Goal: Register for event/course

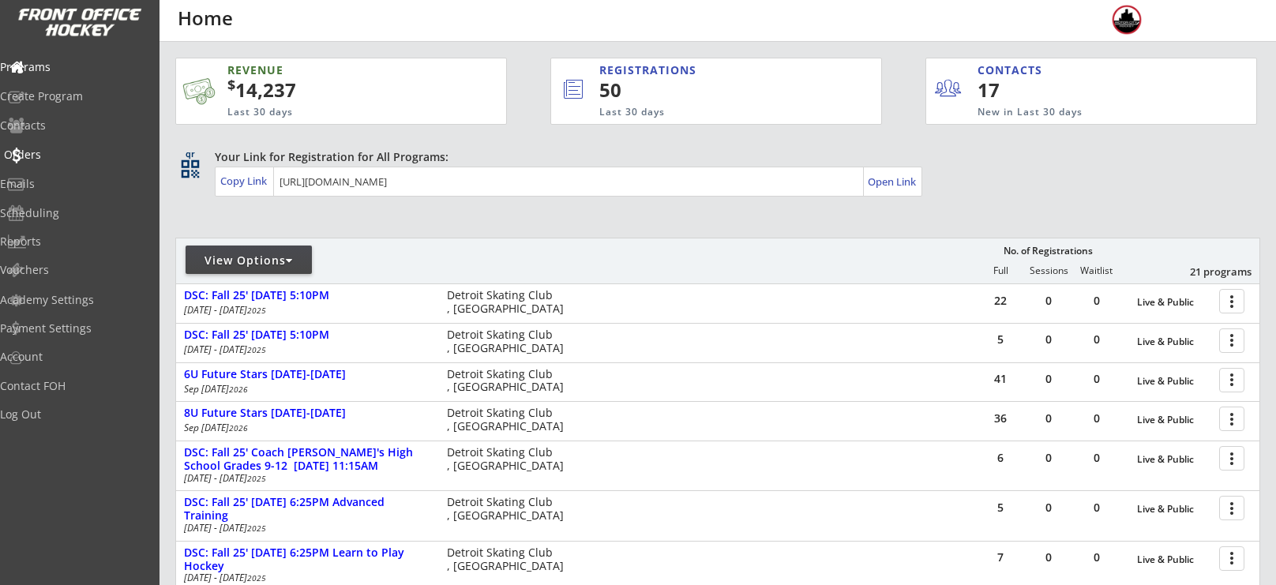
click at [44, 160] on div "Orders" at bounding box center [75, 154] width 142 height 11
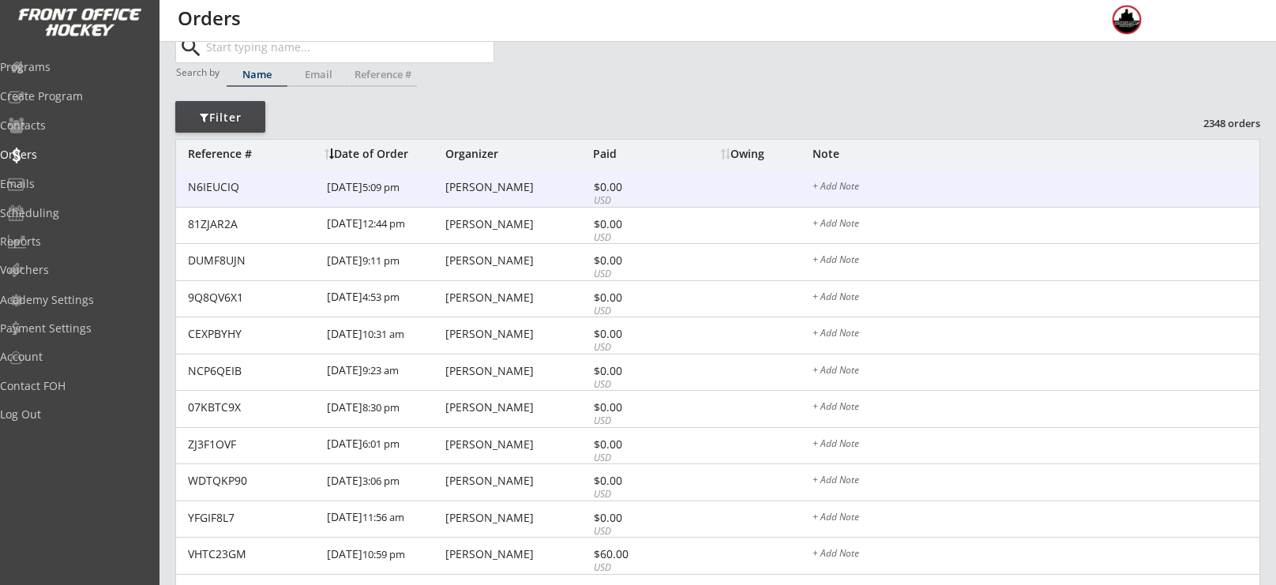
scroll to position [42, 0]
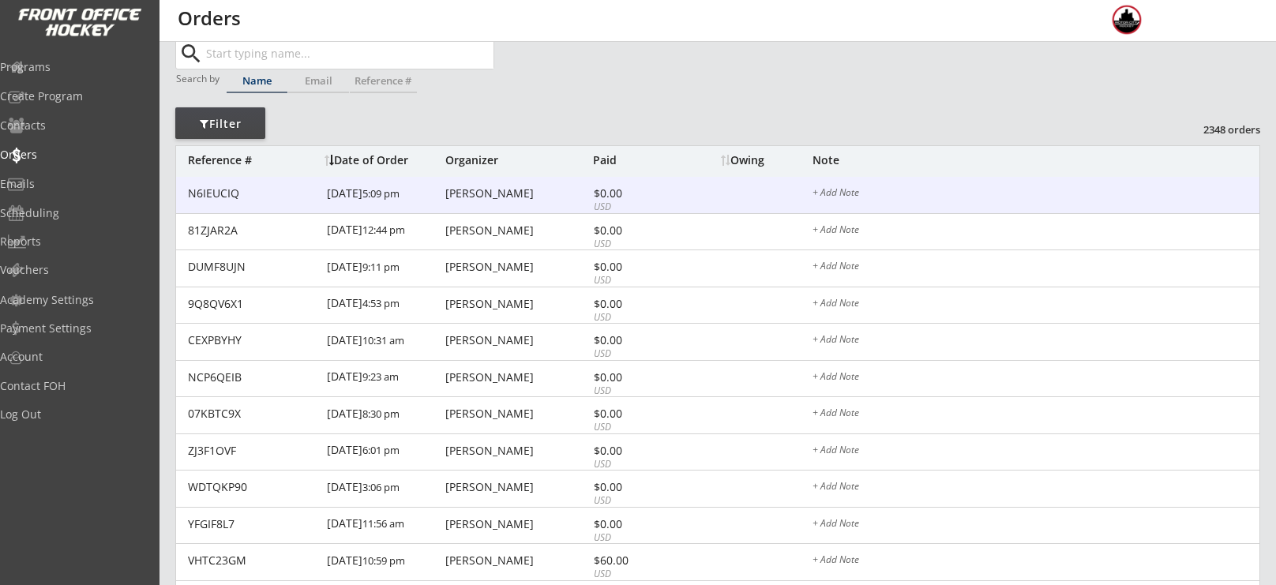
click at [523, 188] on div "[PERSON_NAME]" at bounding box center [517, 193] width 144 height 11
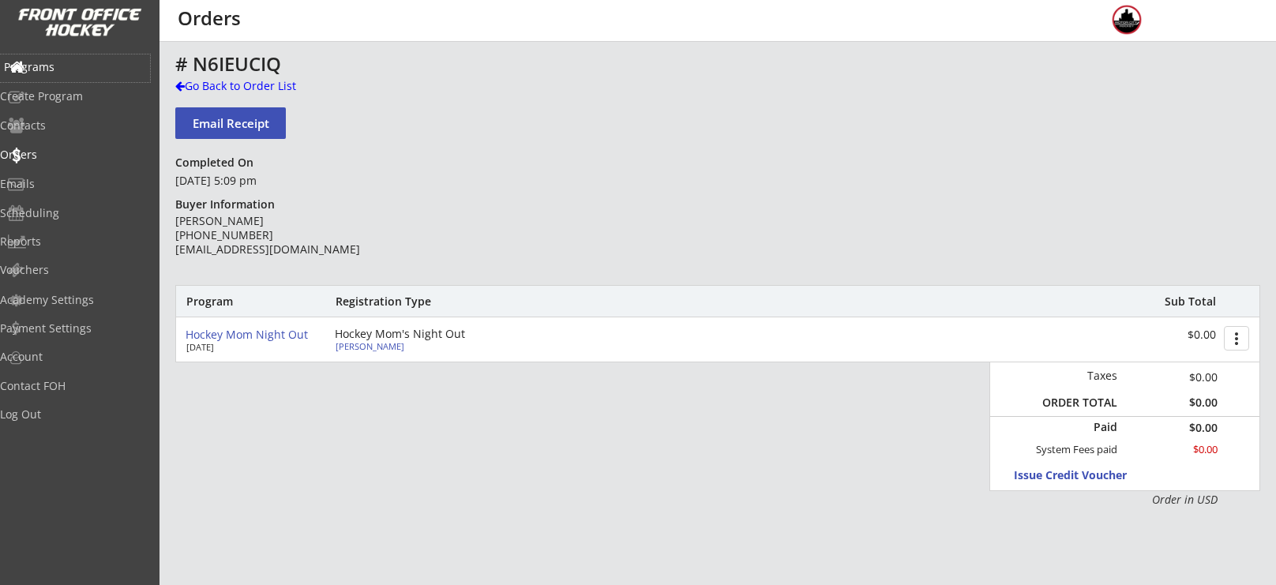
click at [73, 62] on div "Programs" at bounding box center [75, 67] width 142 height 11
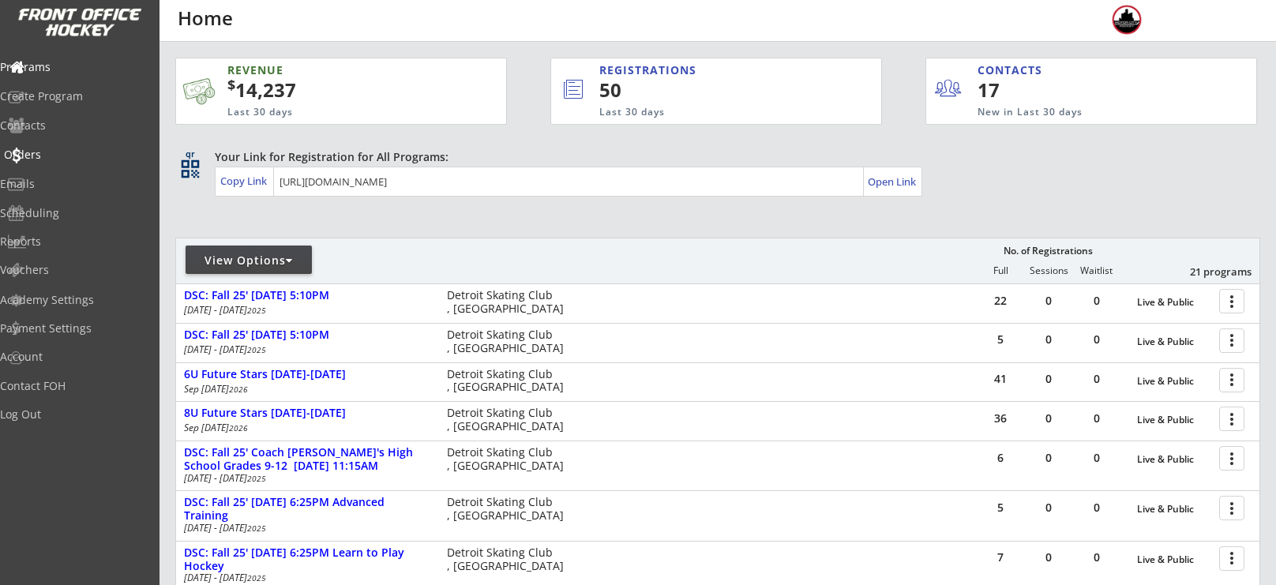
click at [73, 154] on div "Orders" at bounding box center [75, 154] width 142 height 11
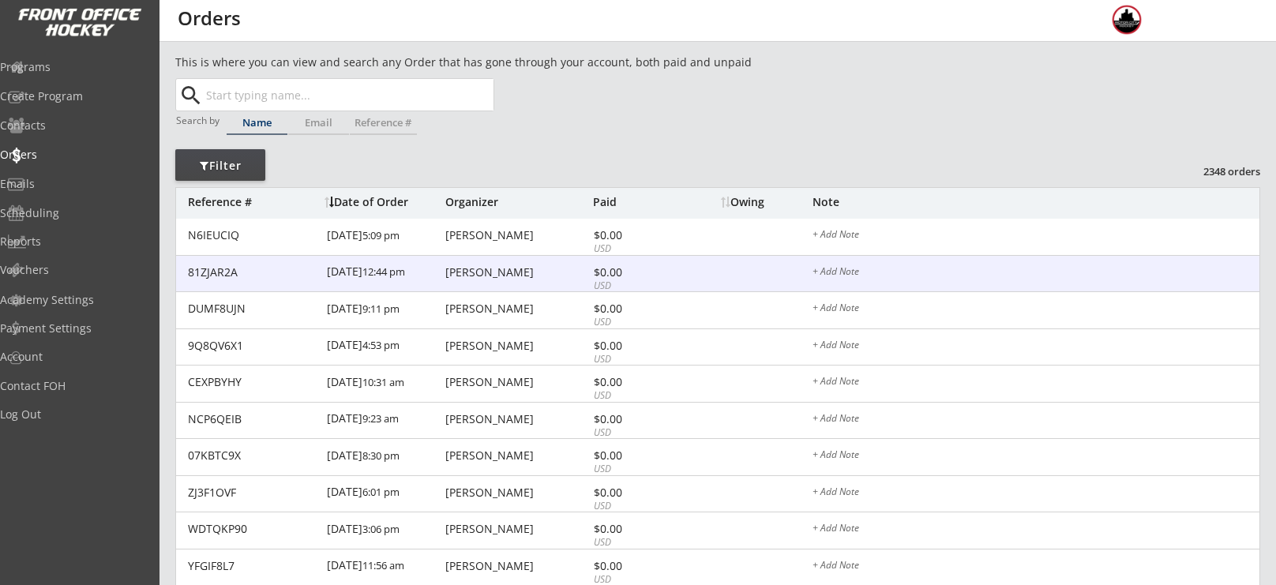
click at [497, 275] on div "[PERSON_NAME]" at bounding box center [517, 272] width 144 height 11
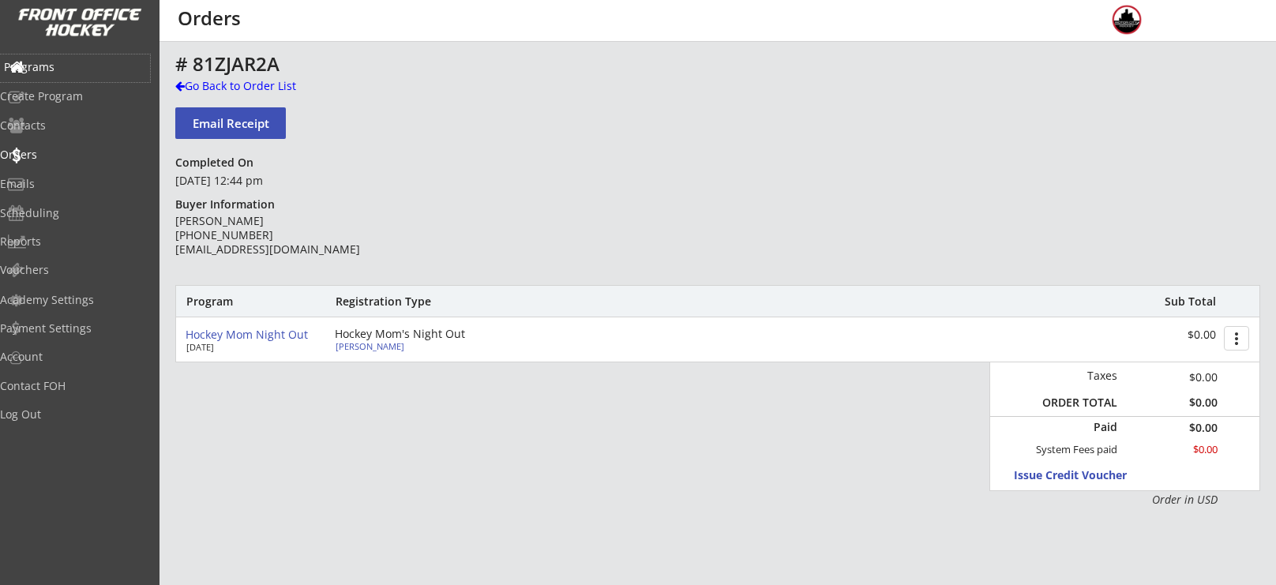
click at [64, 80] on div "Programs" at bounding box center [75, 68] width 150 height 28
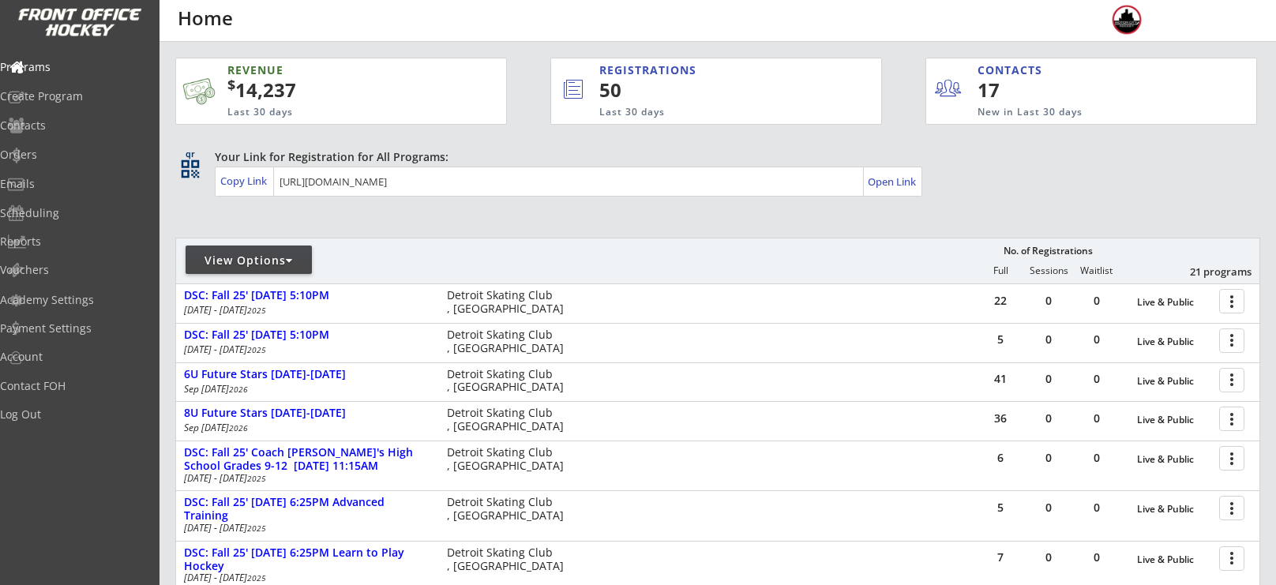
click at [249, 260] on div "View Options" at bounding box center [249, 261] width 126 height 16
select select ""Upcoming Programs""
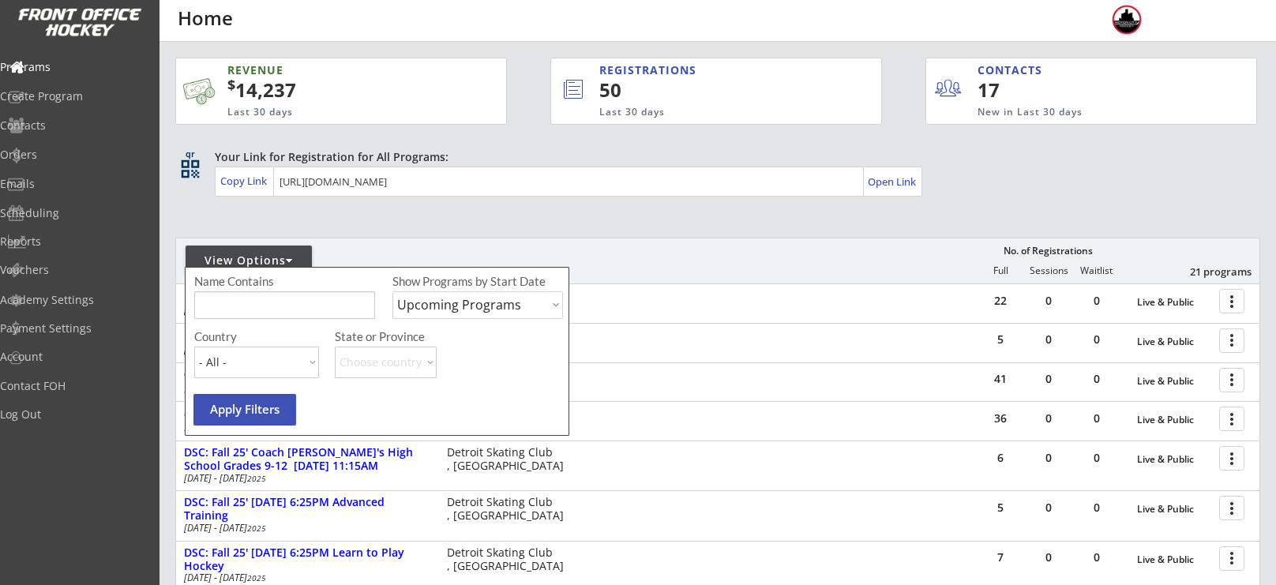
click at [274, 301] on input "input" at bounding box center [284, 305] width 181 height 28
type input "night"
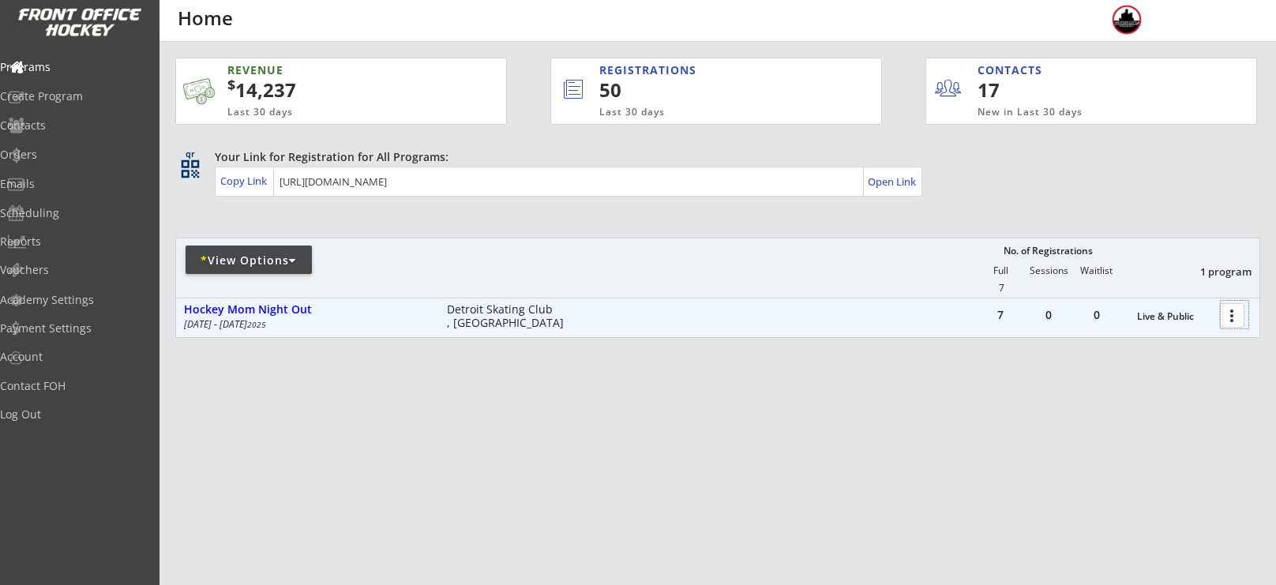
click at [1239, 320] on div at bounding box center [1234, 315] width 28 height 28
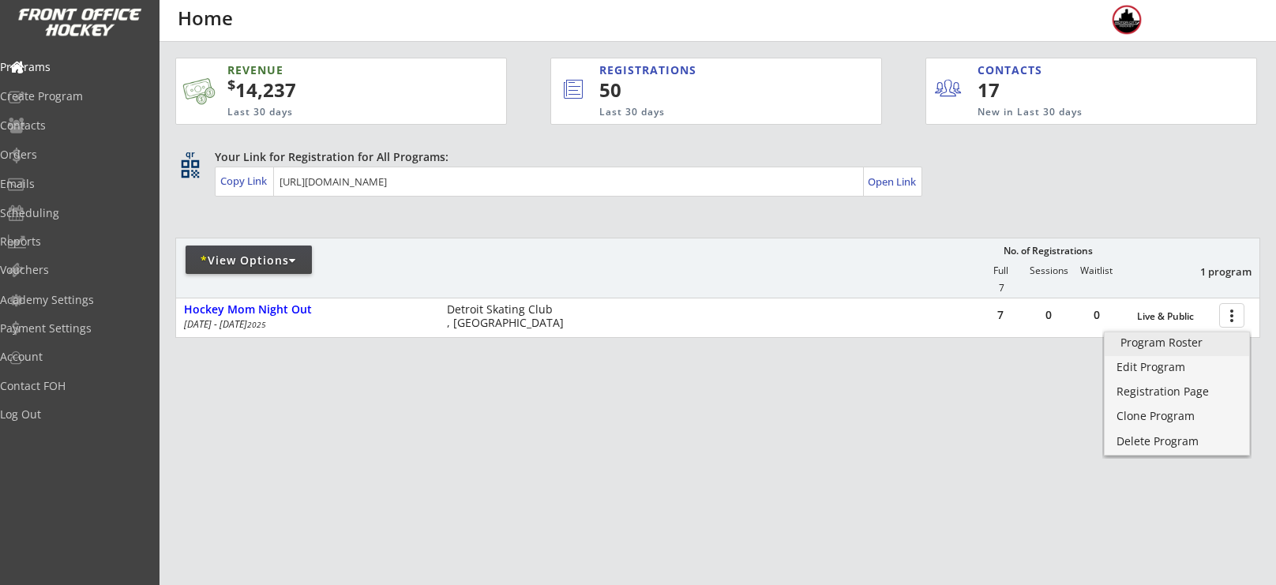
click at [1153, 338] on div "Program Roster" at bounding box center [1176, 342] width 113 height 11
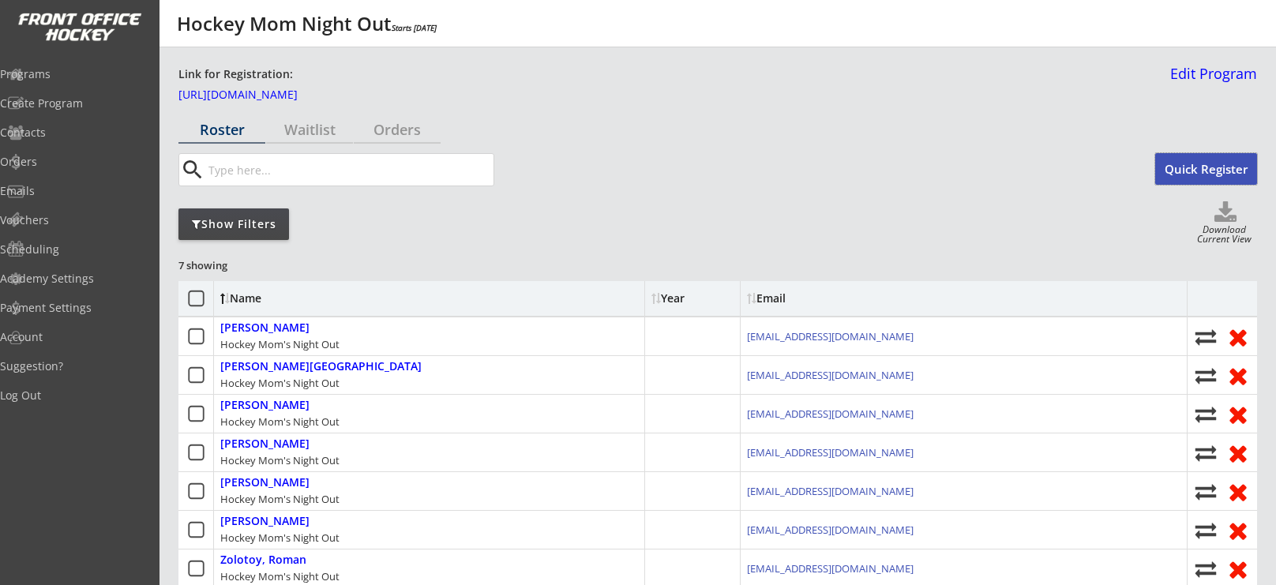
click at [1168, 172] on button "Quick Register" at bounding box center [1206, 169] width 102 height 32
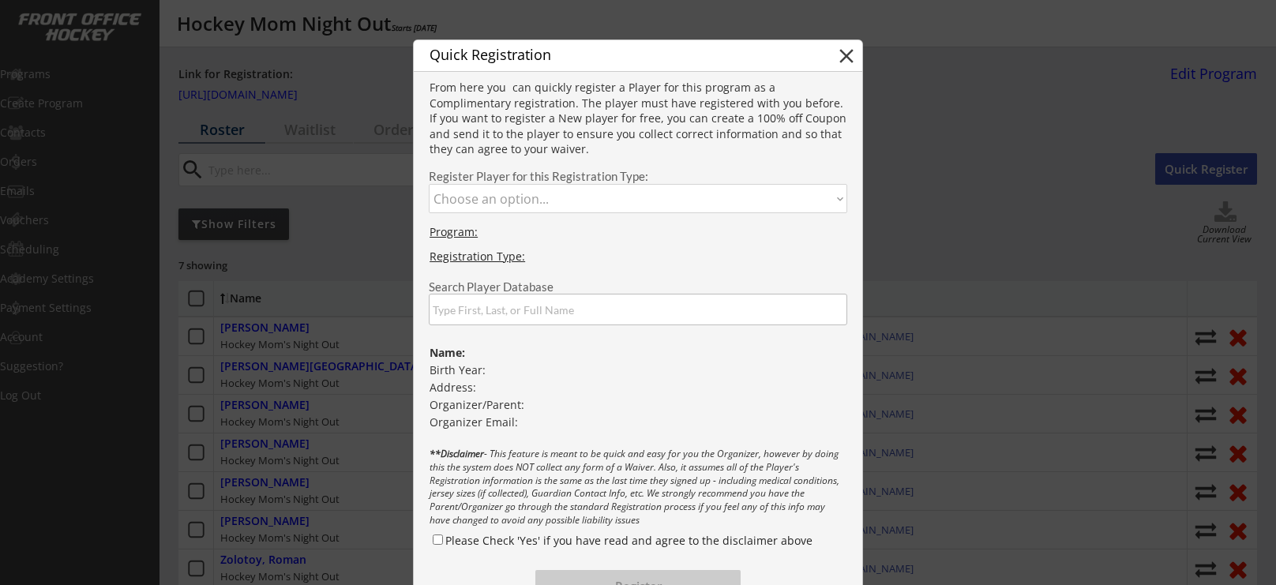
click at [636, 207] on select "Choose an option... Hockey Mom's Night Out" at bounding box center [638, 198] width 418 height 29
select select ""1348695171700984260__LOOKUP__1758812016794x337048542428266500""
click at [429, 184] on select "Choose an option... Hockey Mom's Night Out" at bounding box center [638, 198] width 418 height 29
click at [578, 306] on input "input" at bounding box center [638, 310] width 418 height 32
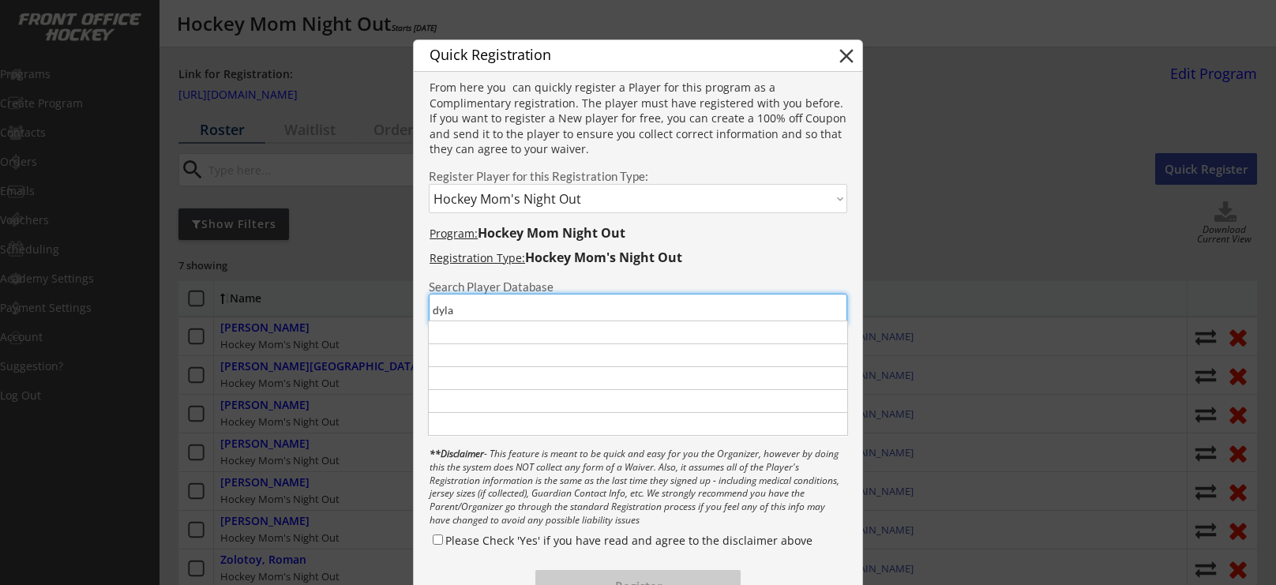
type input "dylan"
type input "Dylan mihelic"
click at [587, 397] on div at bounding box center [638, 378] width 420 height 115
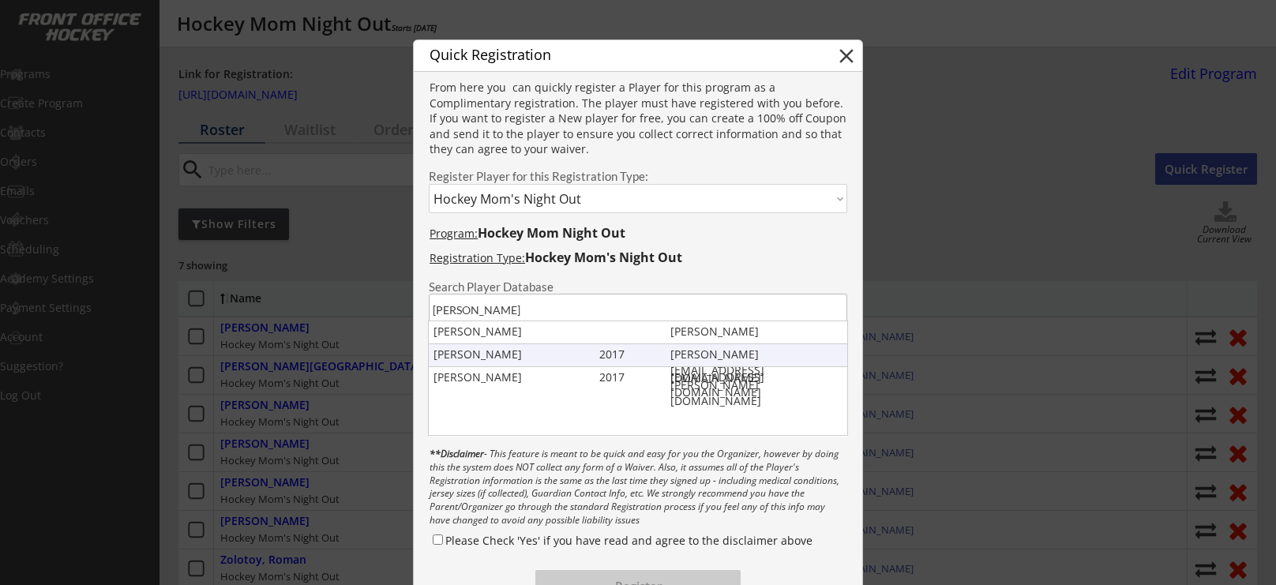
click at [575, 352] on div "Dylan Mihelic" at bounding box center [512, 355] width 159 height 16
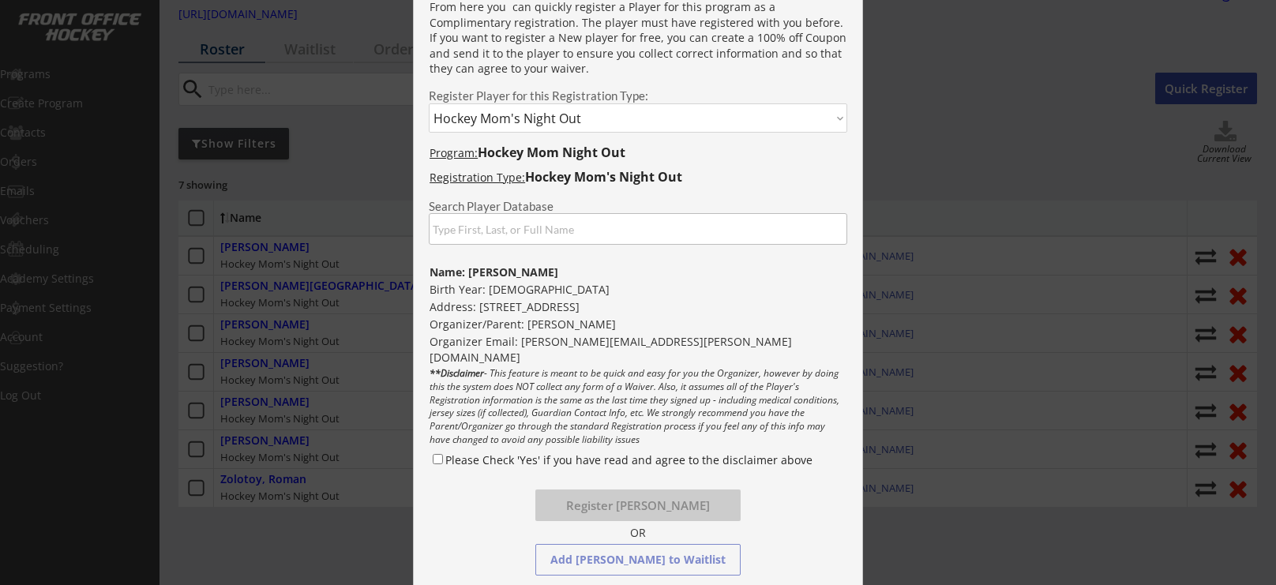
scroll to position [96, 0]
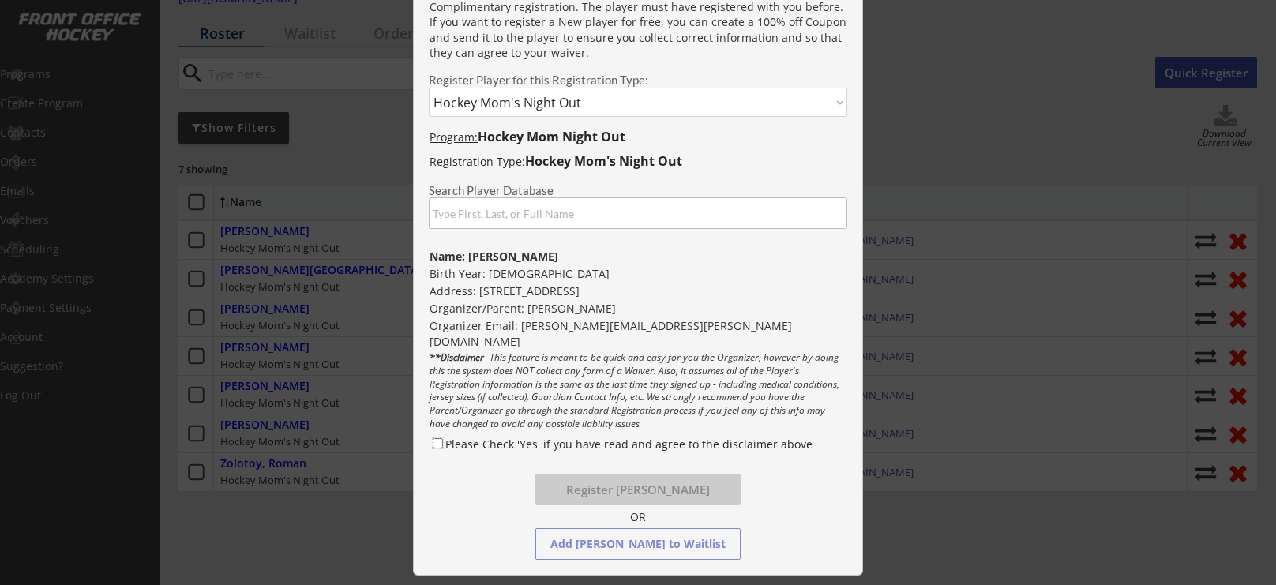
click at [434, 444] on input "Please Check 'Yes' if you have read and agree to the disclaimer above" at bounding box center [438, 443] width 10 height 10
checkbox input "true"
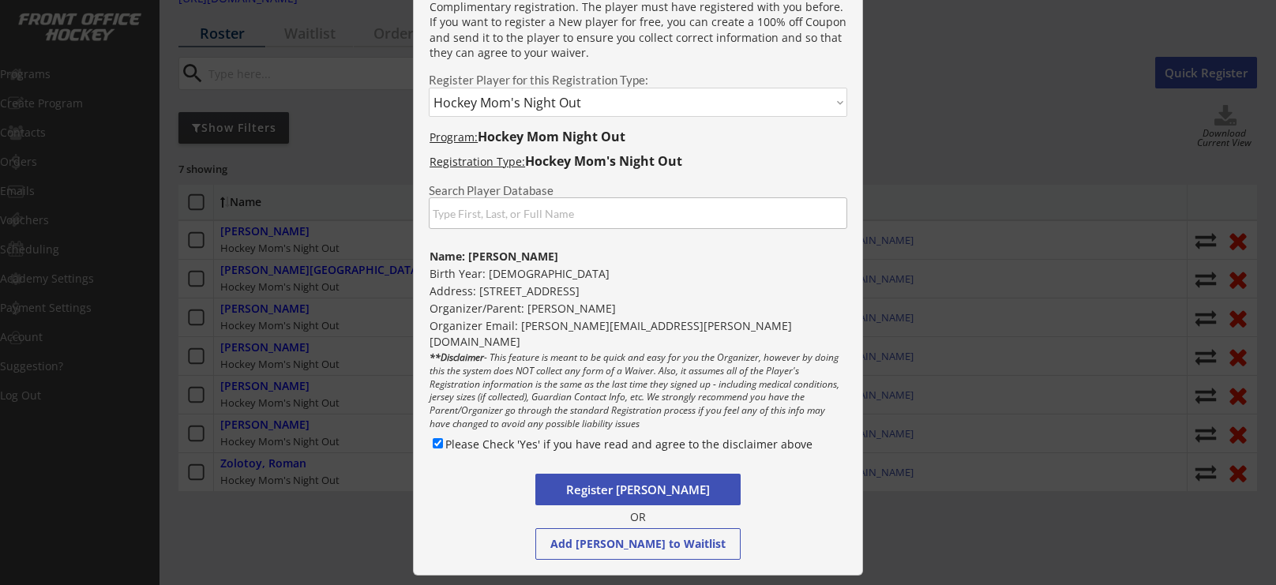
click at [601, 499] on button "Register Dylan Mihelic" at bounding box center [637, 490] width 205 height 32
select select ""PLACEHOLDER_1427118222253""
checkbox input "false"
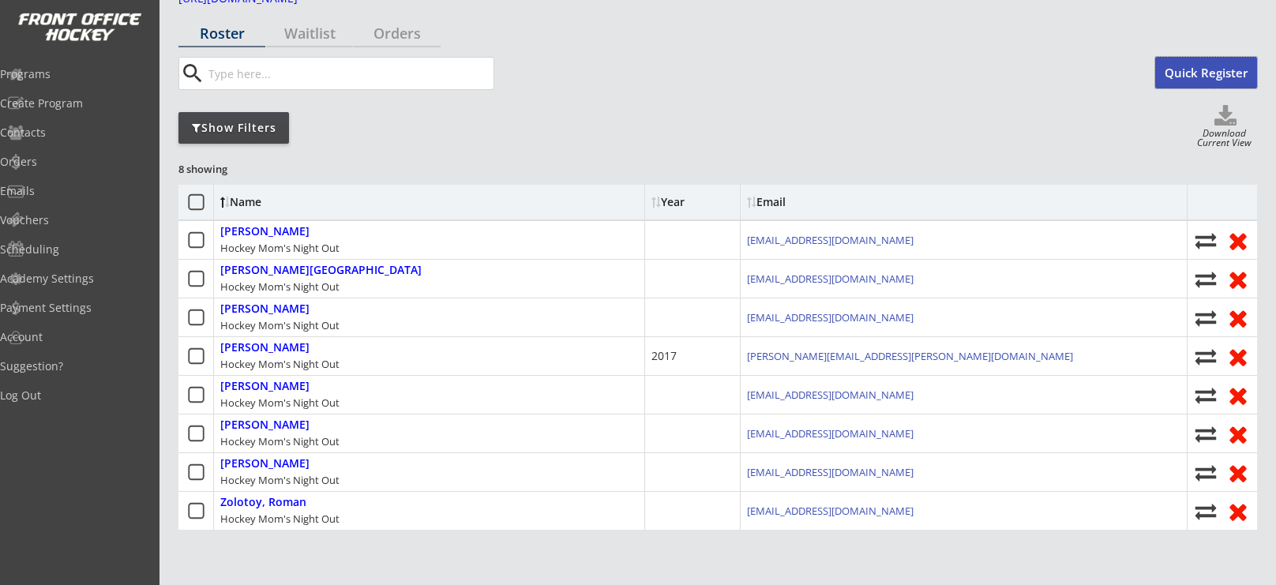
click at [1214, 77] on button "Quick Register" at bounding box center [1206, 73] width 102 height 32
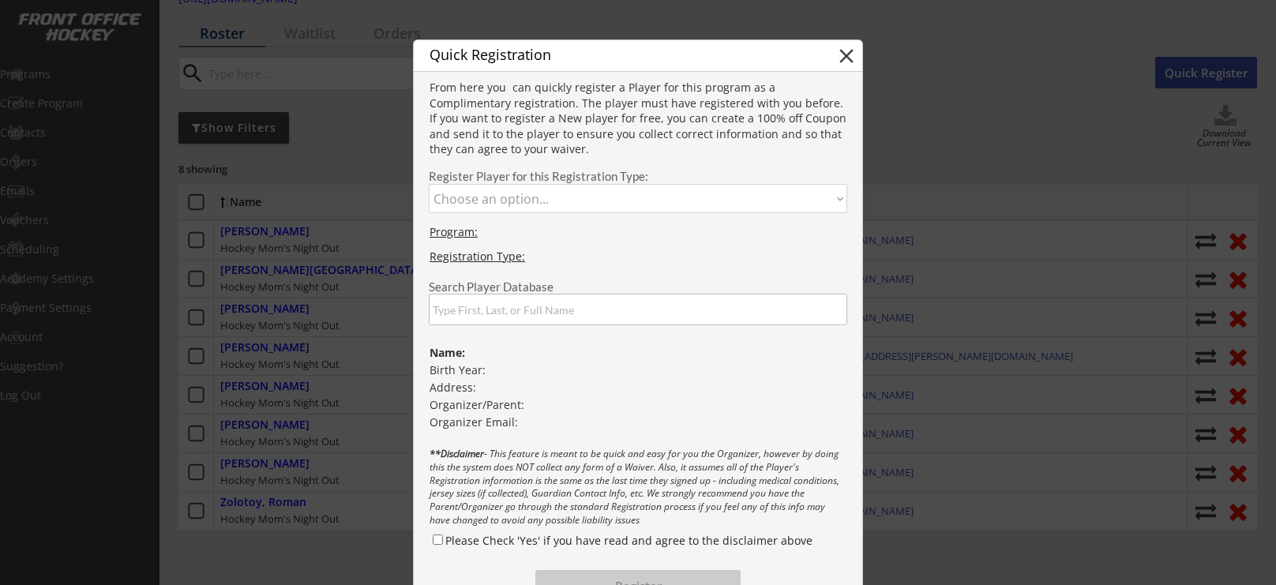
click at [530, 193] on select "Choose an option... Hockey Mom's Night Out" at bounding box center [638, 198] width 418 height 29
select select ""1348695171700984260__LOOKUP__1758812016794x337048542428266500""
click at [429, 184] on select "Choose an option... Hockey Mom's Night Out" at bounding box center [638, 198] width 418 height 29
click at [519, 315] on input "input" at bounding box center [638, 310] width 418 height 32
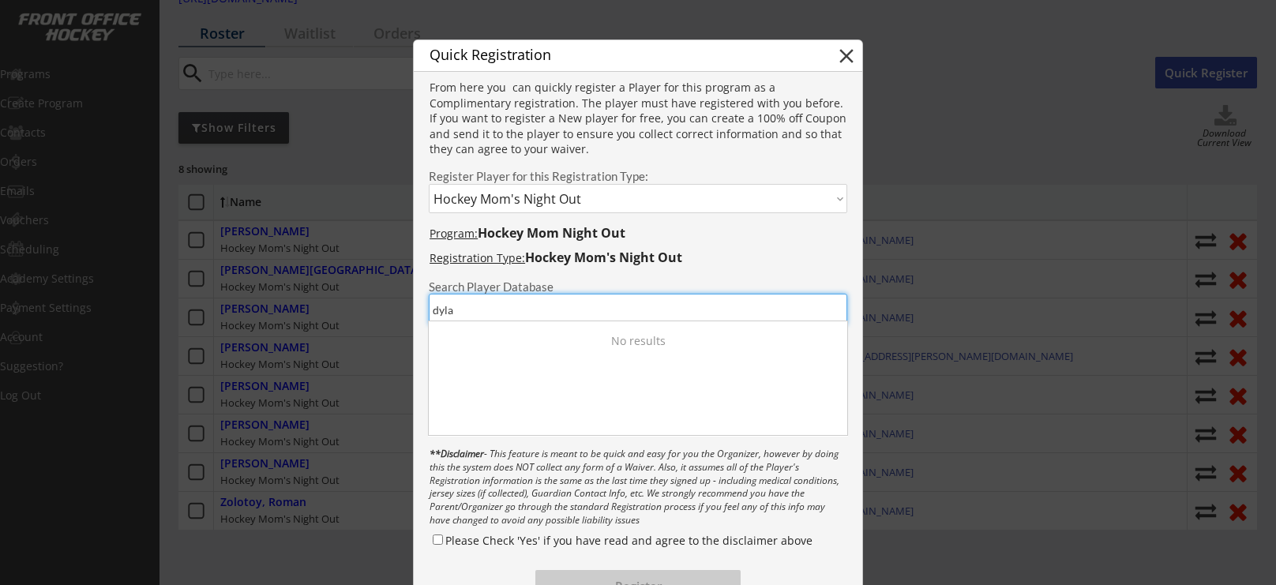
type input "dylan"
type input "Dylan mihelic"
click at [550, 350] on div "Dylan Mihelic ashley.mihelic@gmail.com Dylan Mihelic 2017 ashley.mihelic@gmail.…" at bounding box center [638, 378] width 420 height 115
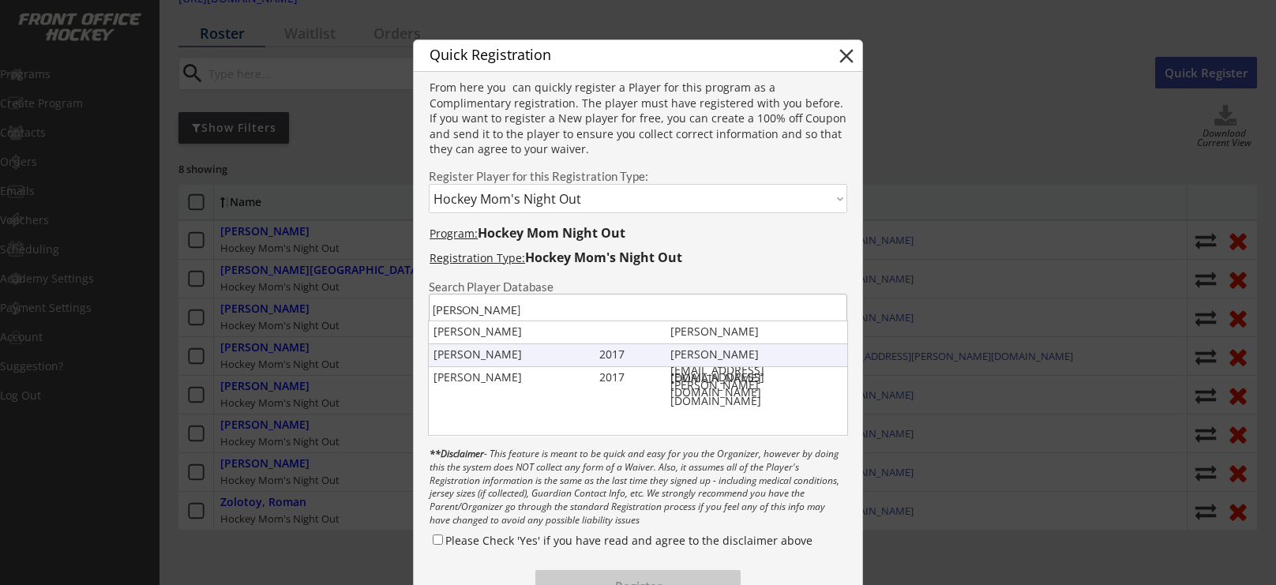
click at [550, 350] on div "Dylan Mihelic" at bounding box center [512, 355] width 159 height 16
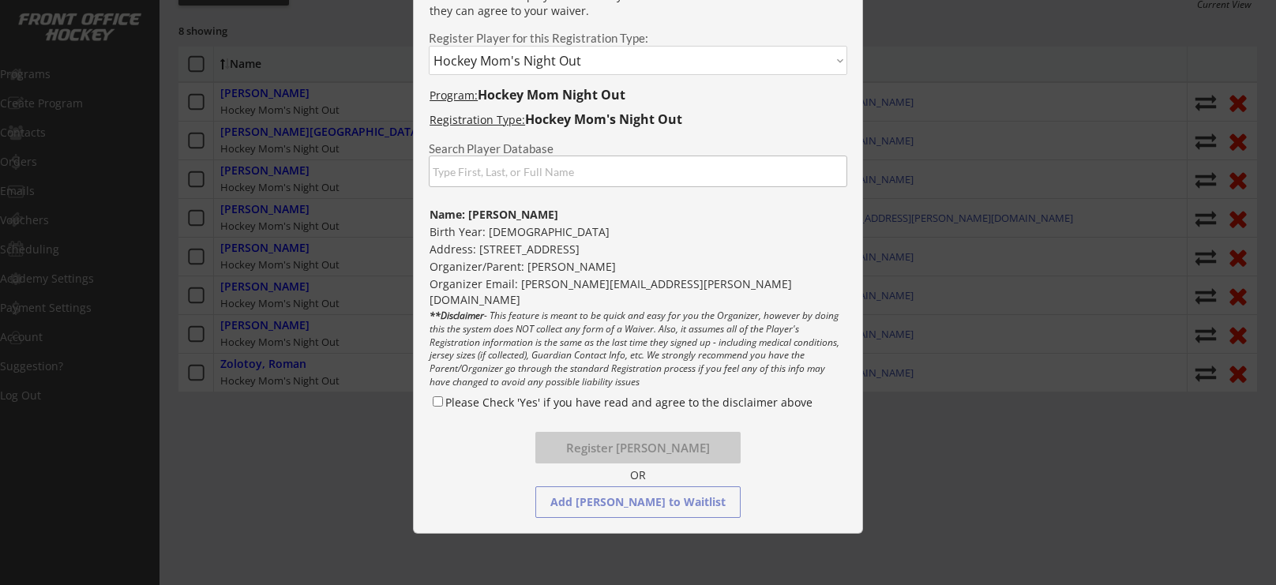
scroll to position [252, 0]
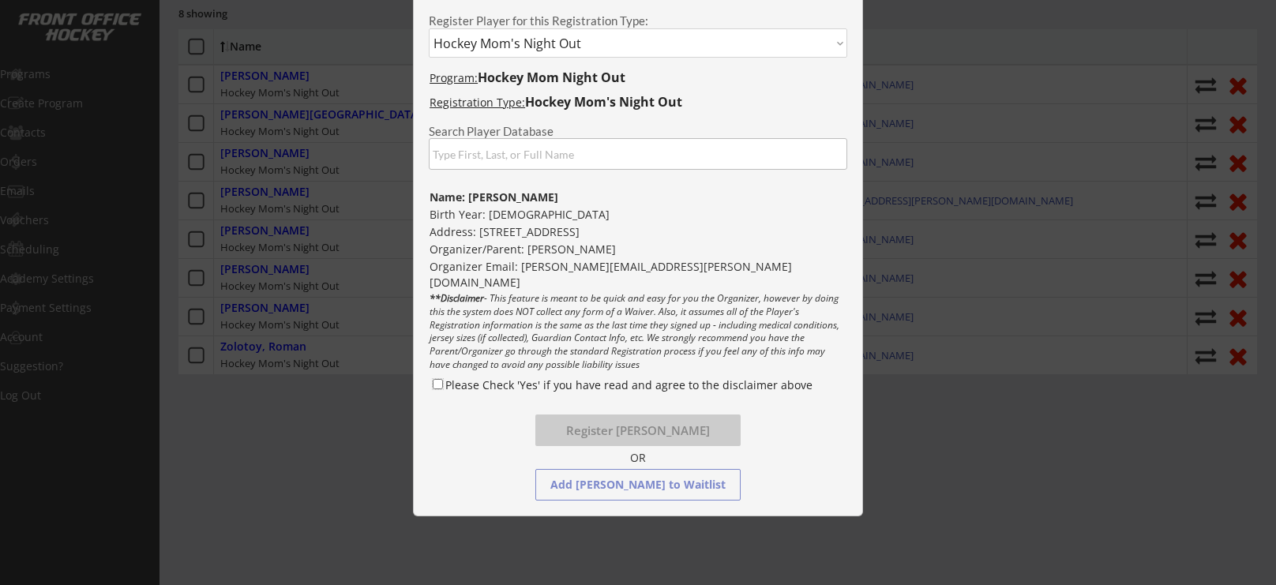
click at [441, 384] on input "Please Check 'Yes' if you have read and agree to the disclaimer above" at bounding box center [438, 384] width 10 height 10
checkbox input "true"
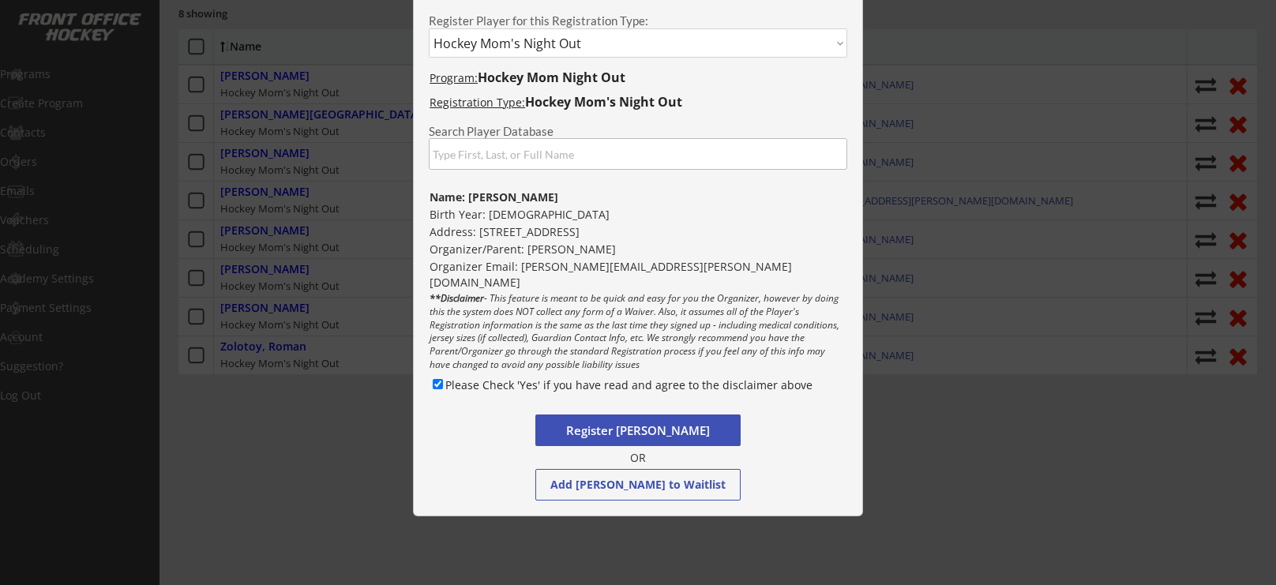
click at [579, 429] on button "Register Dylan Mihelic" at bounding box center [637, 430] width 205 height 32
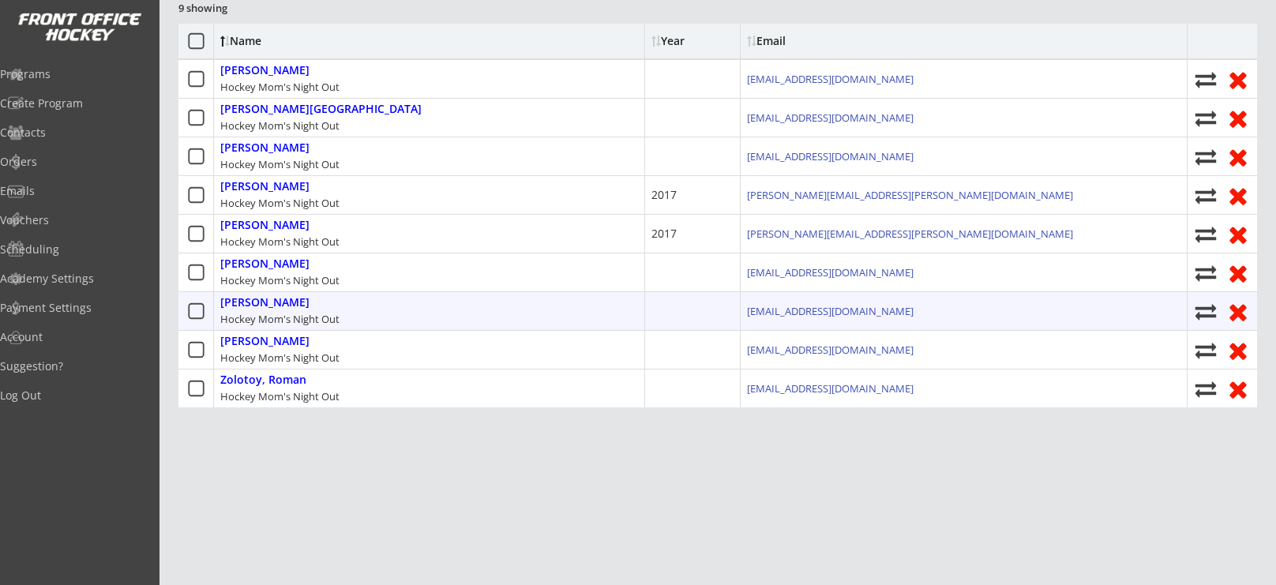
scroll to position [0, 0]
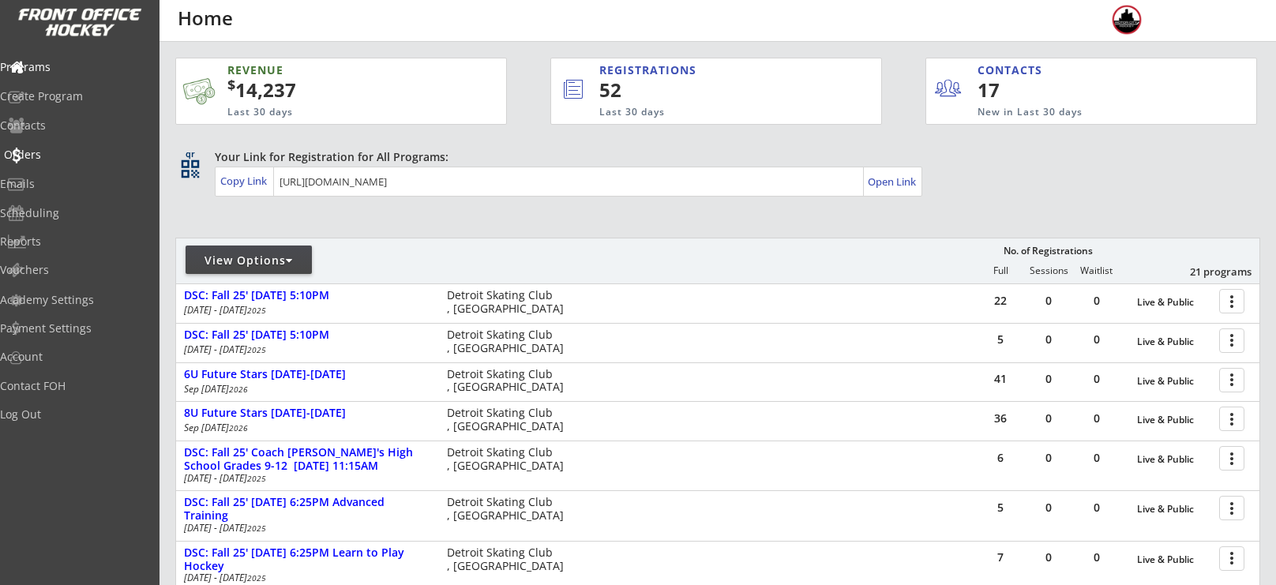
click at [70, 163] on div "Orders" at bounding box center [75, 156] width 150 height 28
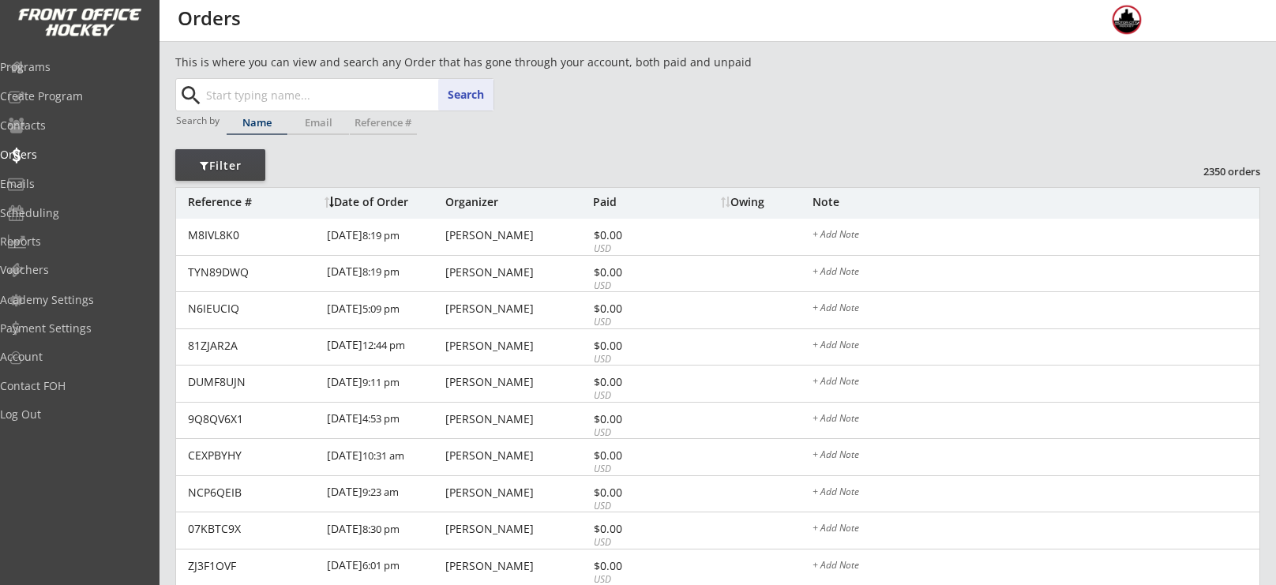
click at [352, 99] on input "text" at bounding box center [348, 95] width 291 height 32
click at [92, 72] on div "Programs" at bounding box center [75, 68] width 150 height 28
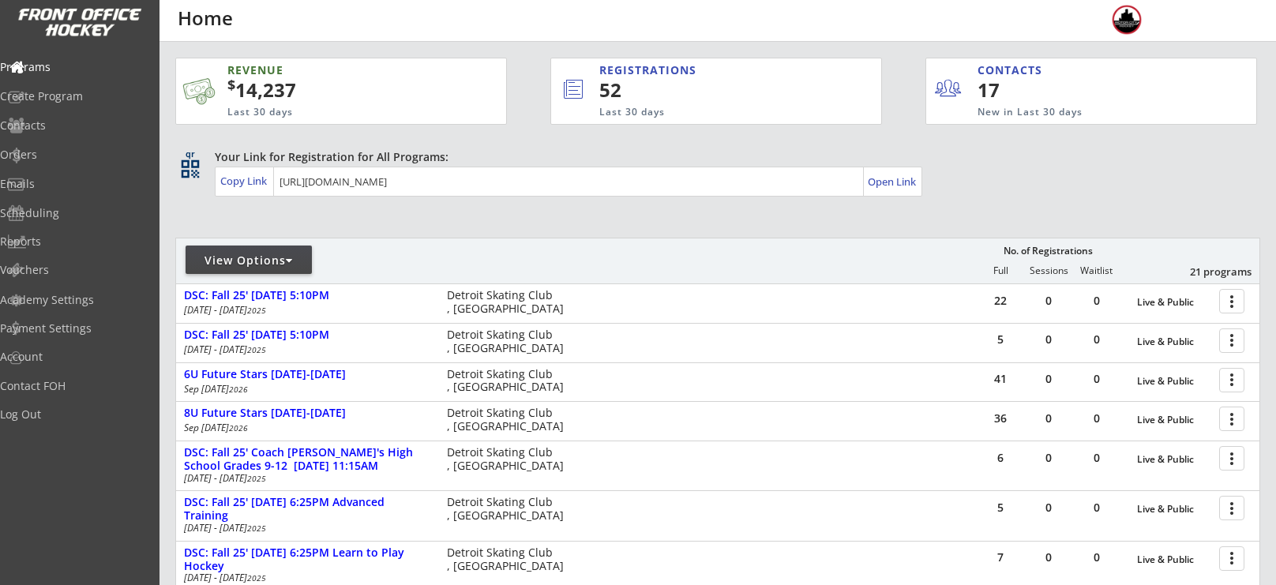
click at [278, 249] on div "View Options" at bounding box center [249, 260] width 126 height 28
select select ""Upcoming Programs""
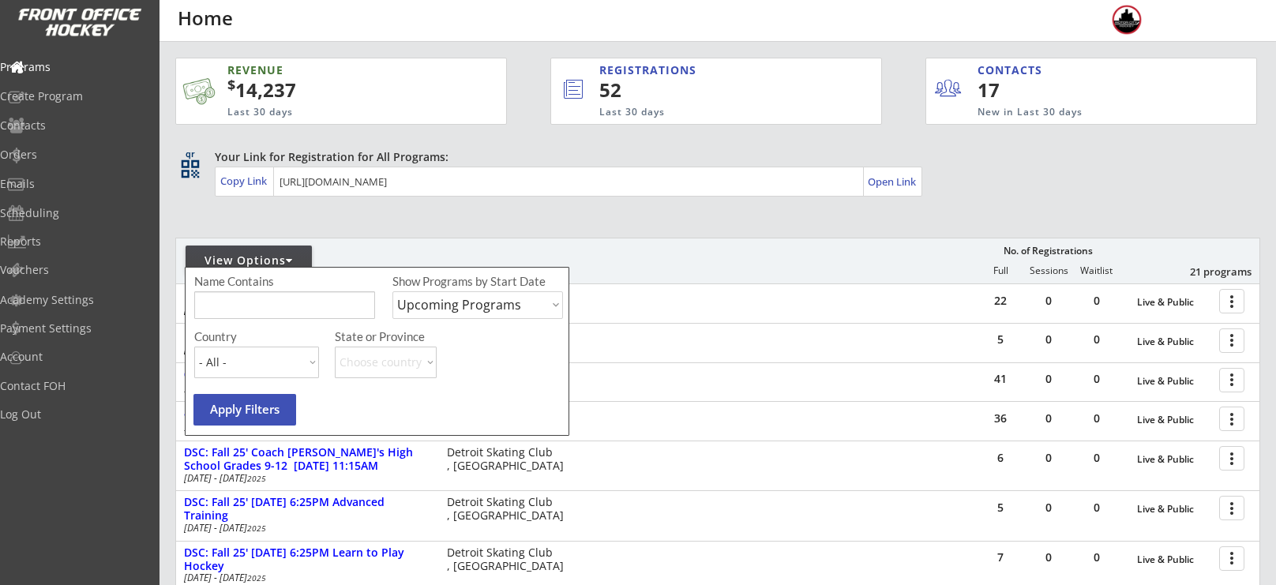
click at [287, 298] on input "input" at bounding box center [284, 305] width 181 height 28
type input "moms night"
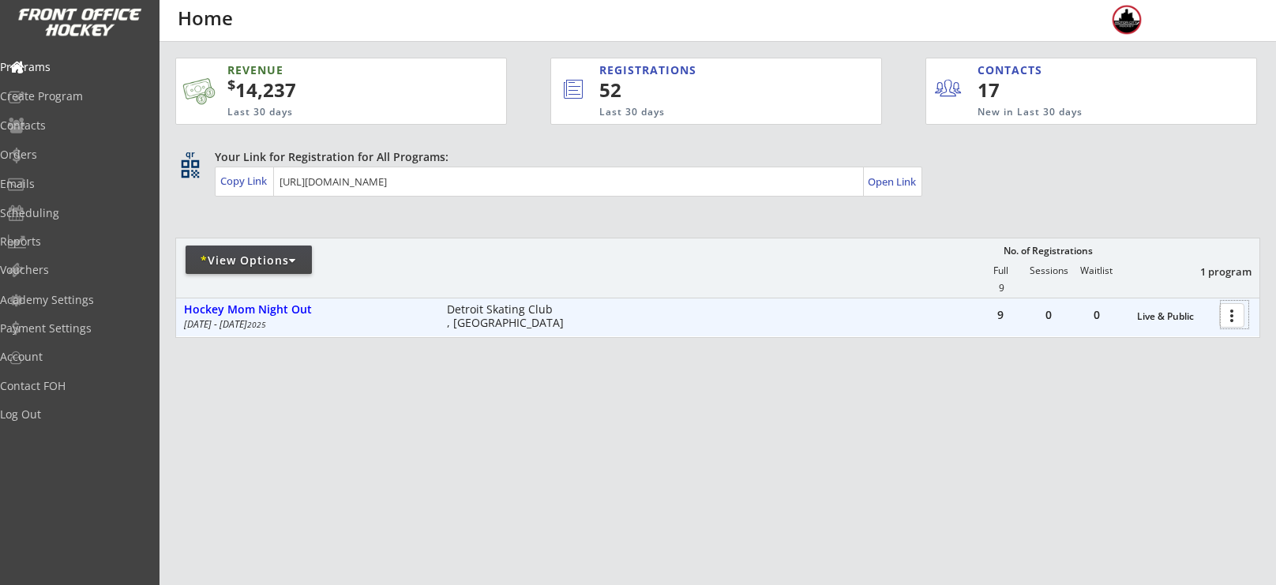
click at [1227, 317] on div at bounding box center [1234, 315] width 28 height 28
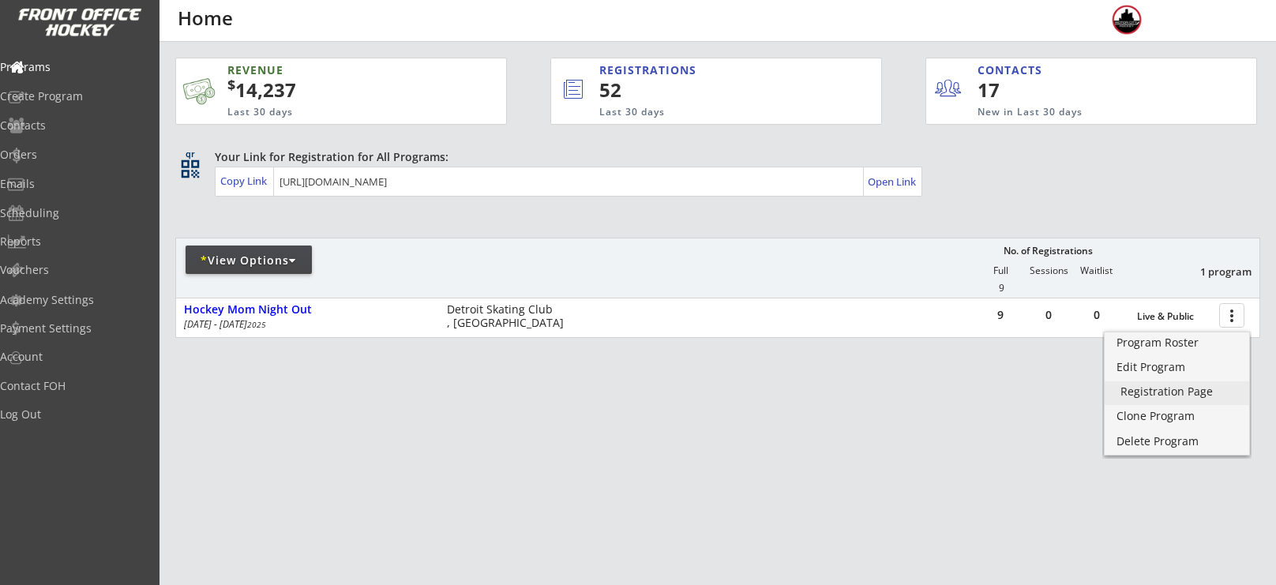
click at [1159, 392] on div "Registration Page" at bounding box center [1176, 391] width 113 height 11
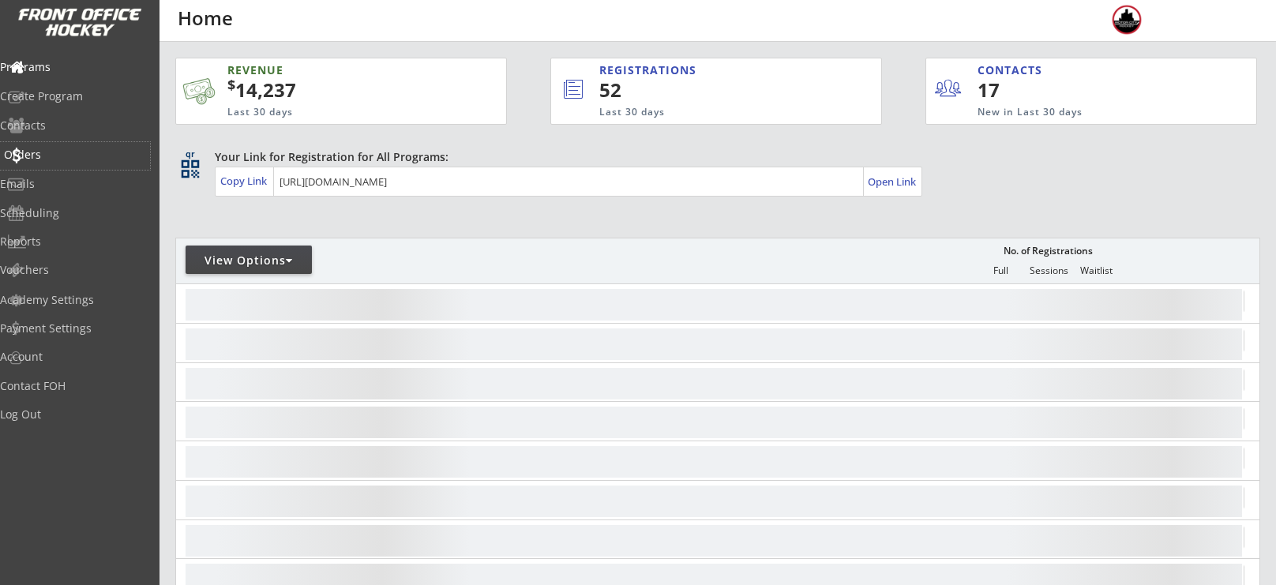
click at [80, 156] on div "Orders" at bounding box center [75, 154] width 142 height 11
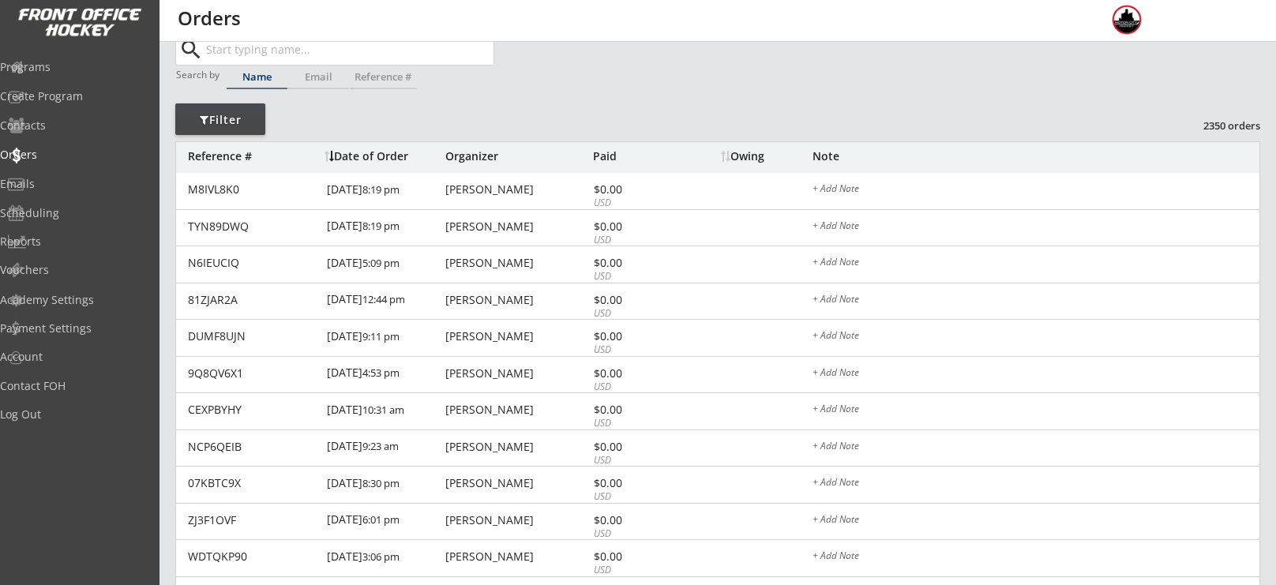
scroll to position [58, 0]
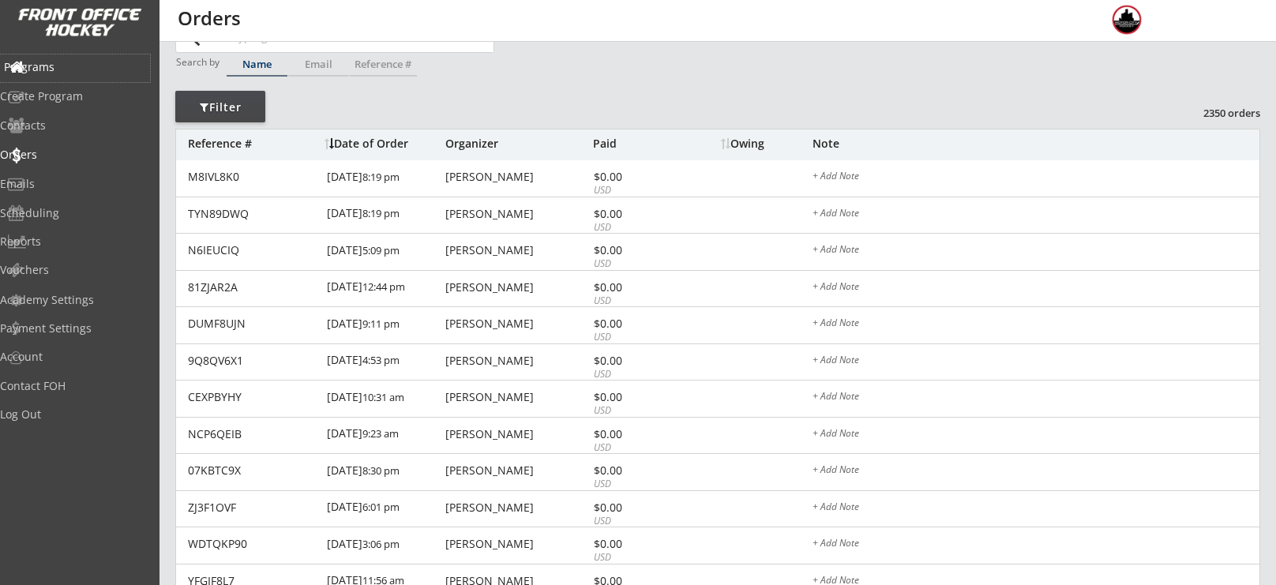
click at [58, 74] on div "Programs" at bounding box center [75, 68] width 150 height 28
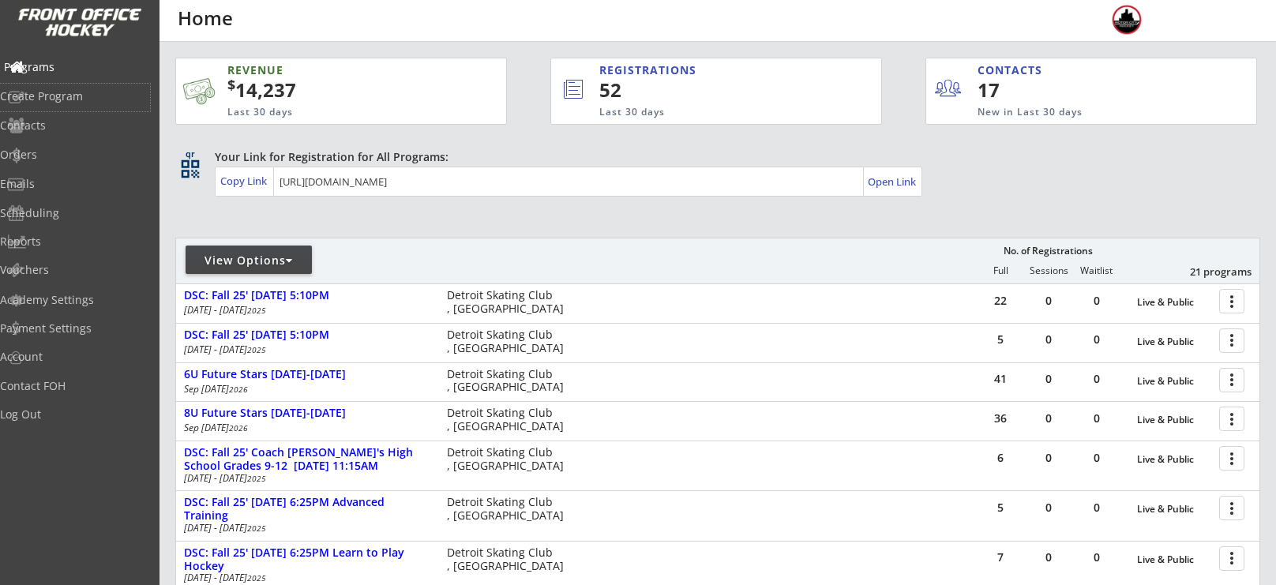
drag, startPoint x: 71, startPoint y: 88, endPoint x: 71, endPoint y: 76, distance: 11.8
click at [71, 76] on div "Programs Create Program Contacts Orders Emails Scheduling Reports Vouchers" at bounding box center [79, 168] width 159 height 237
click at [70, 76] on div "Programs" at bounding box center [75, 68] width 150 height 28
click at [75, 151] on div "Orders" at bounding box center [75, 154] width 142 height 11
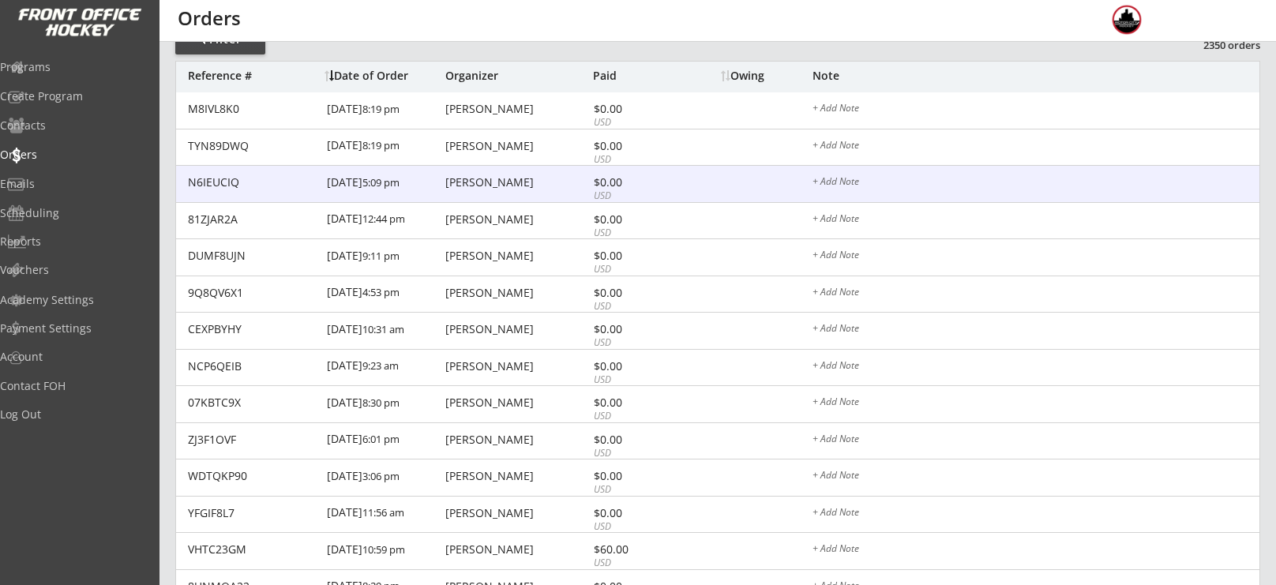
click at [527, 177] on div "[PERSON_NAME]" at bounding box center [517, 182] width 144 height 11
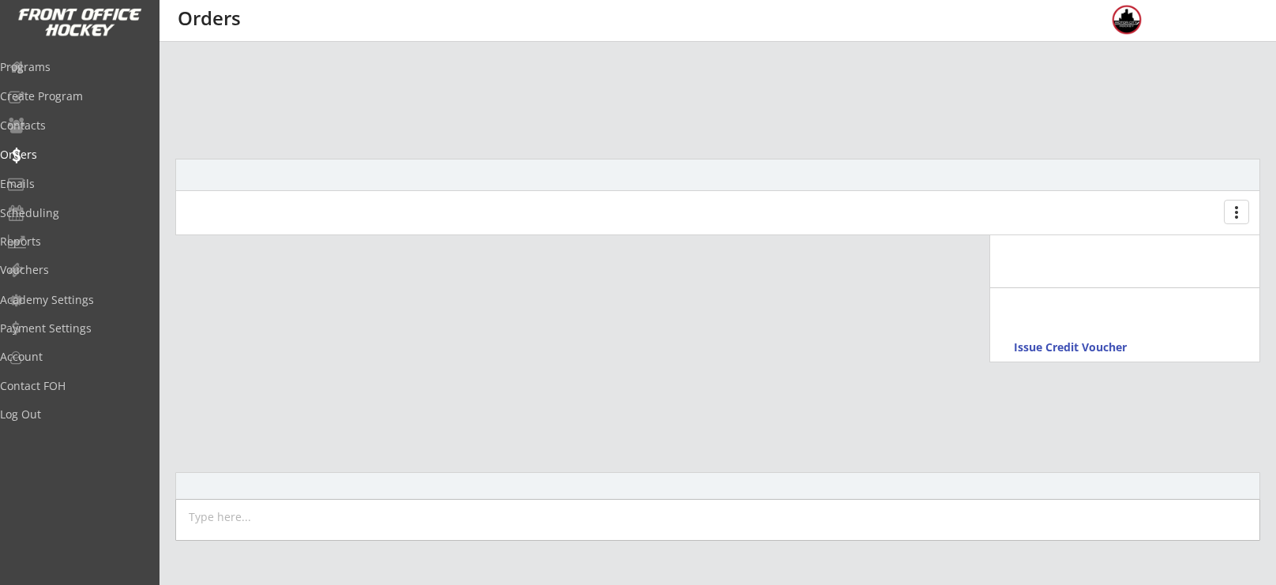
scroll to position [23, 0]
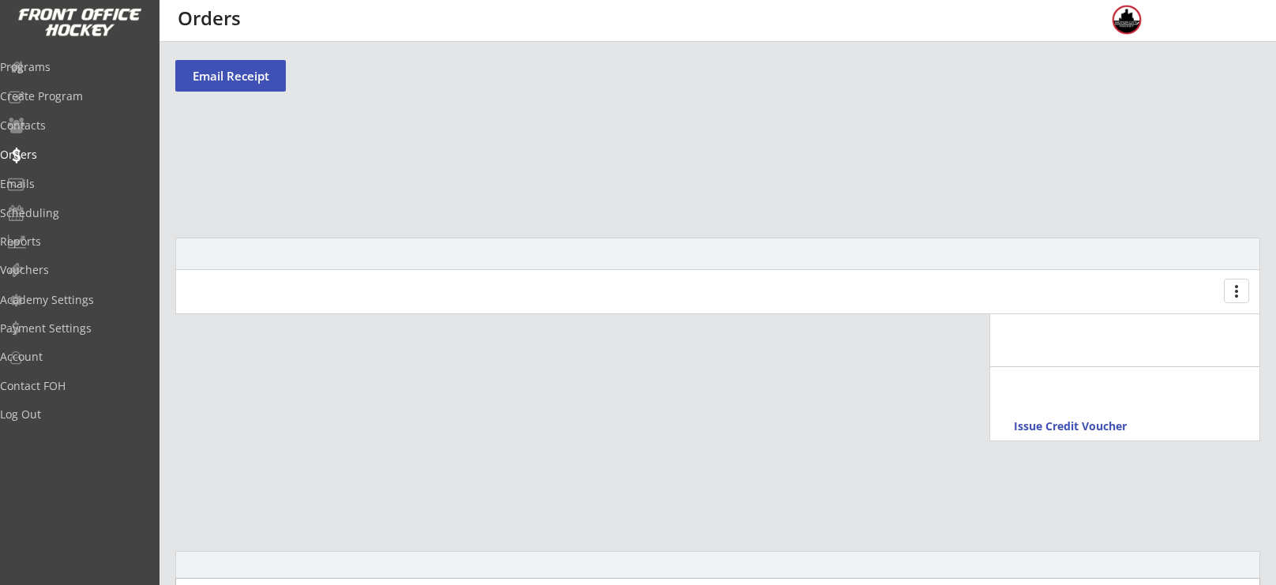
click at [527, 174] on div "Email Receipt more_vert Issue Credit Voucher" at bounding box center [717, 467] width 1085 height 922
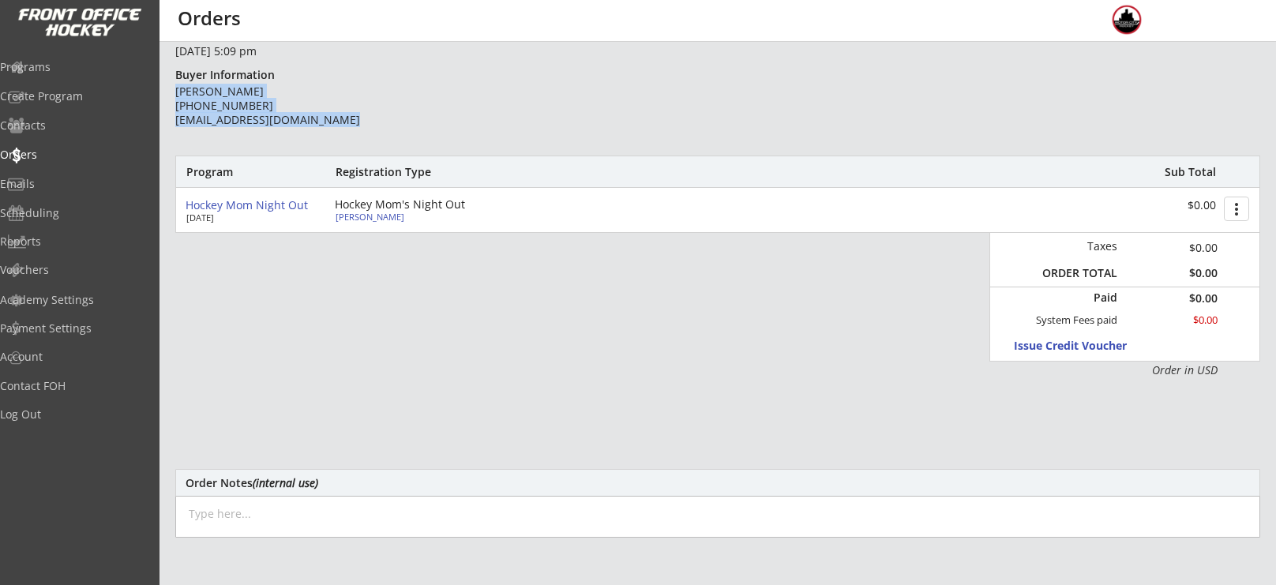
scroll to position [134, 0]
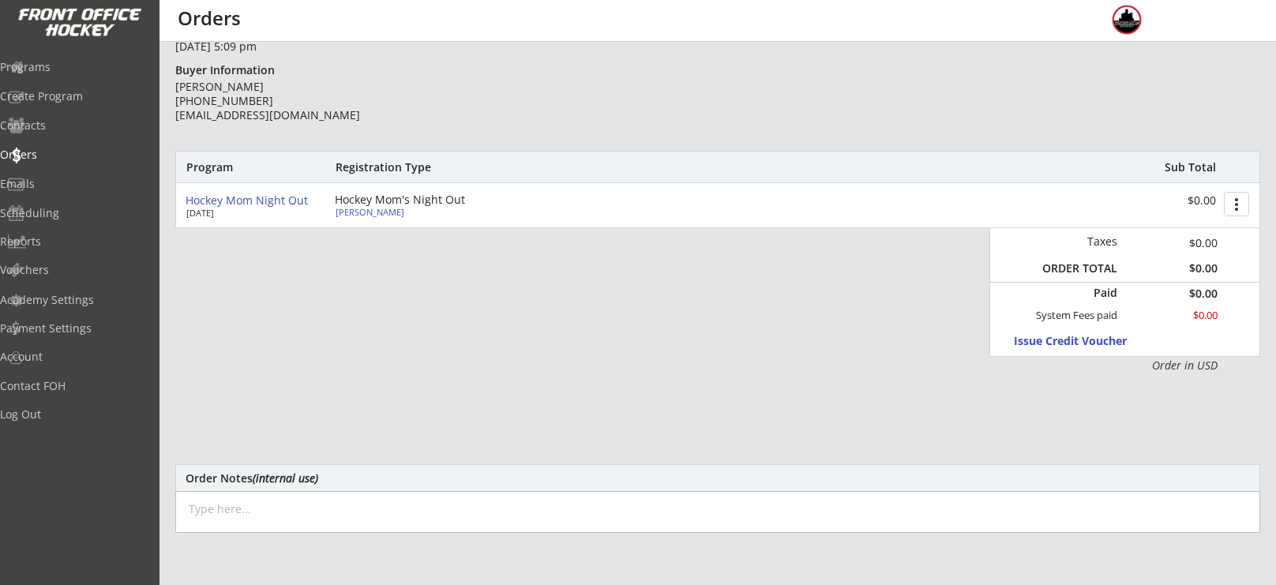
click at [385, 215] on div "[PERSON_NAME]" at bounding box center [424, 212] width 176 height 9
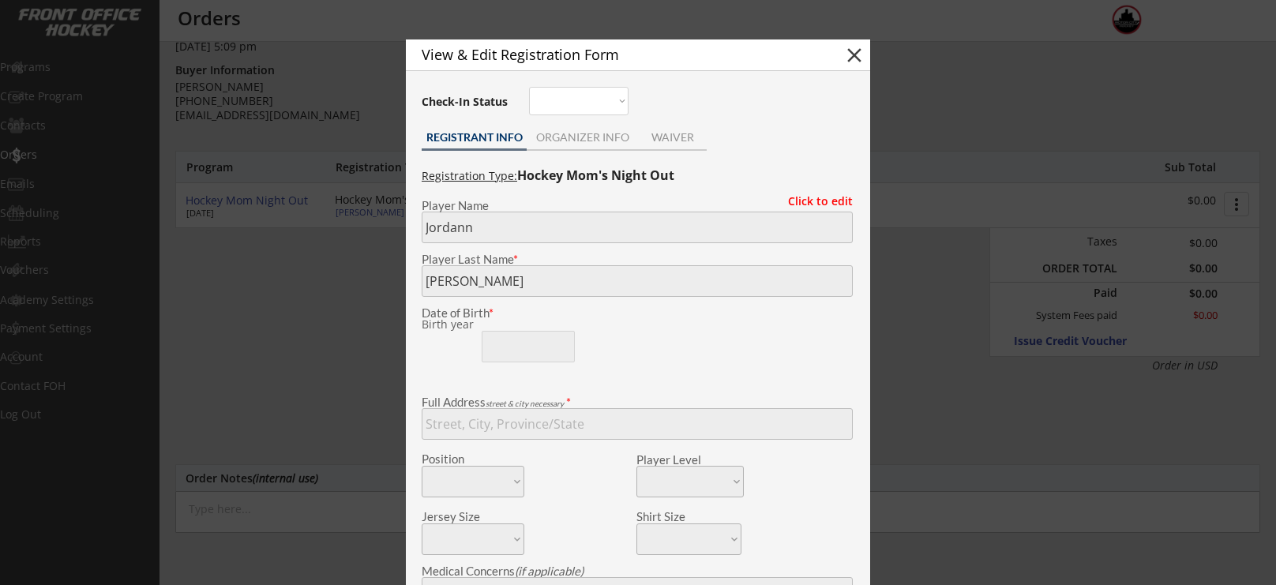
click at [857, 60] on button "close" at bounding box center [854, 55] width 24 height 24
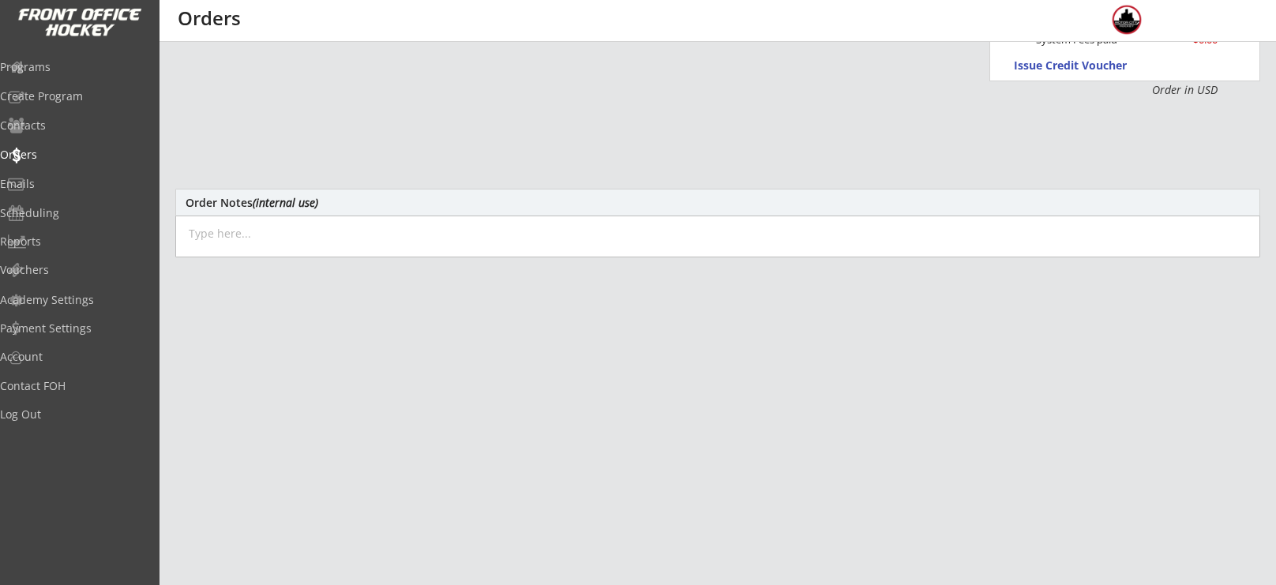
scroll to position [418, 0]
